Goal: Information Seeking & Learning: Find specific fact

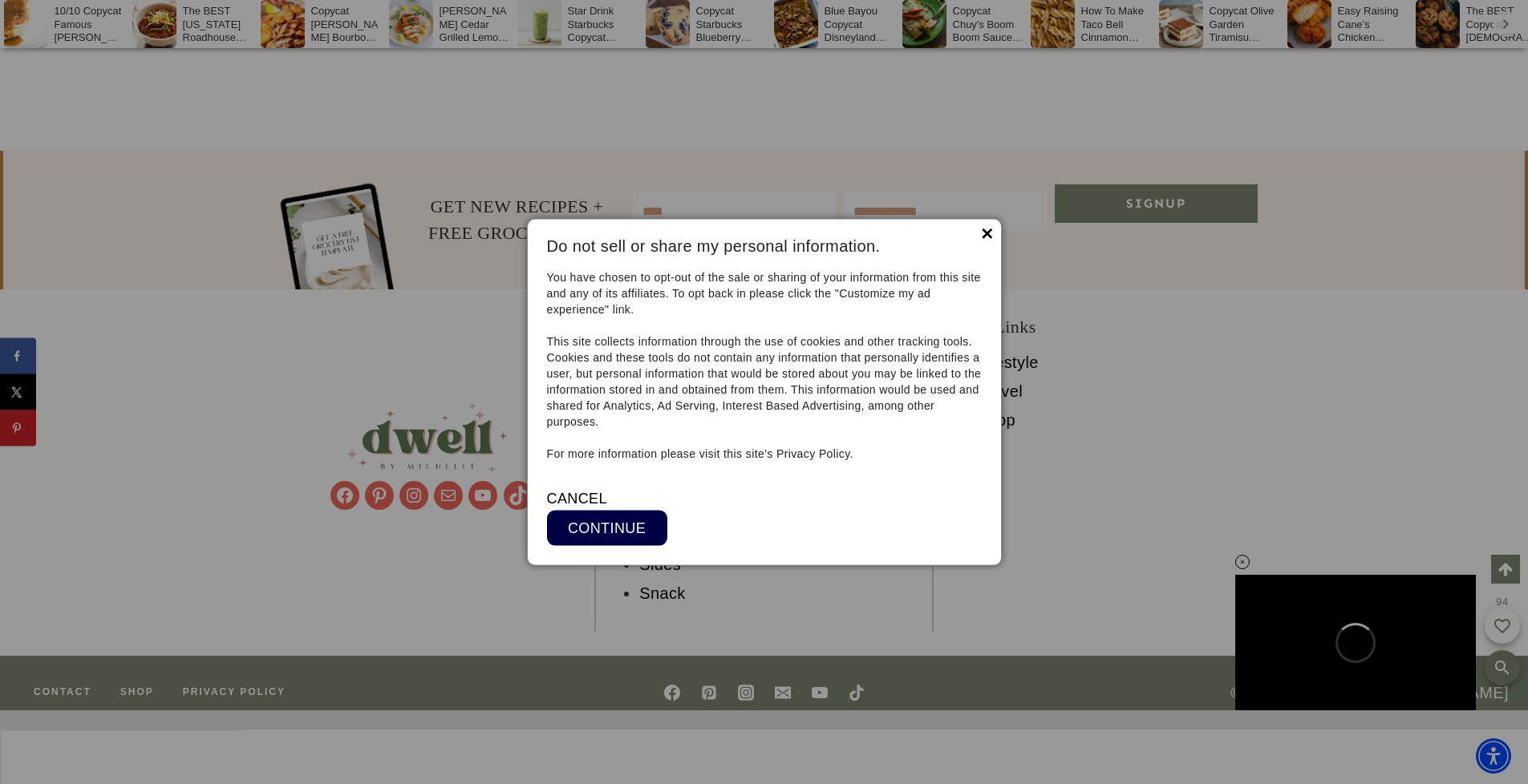
scroll to position [13238, 0]
